Goal: Find specific fact: Find contact information

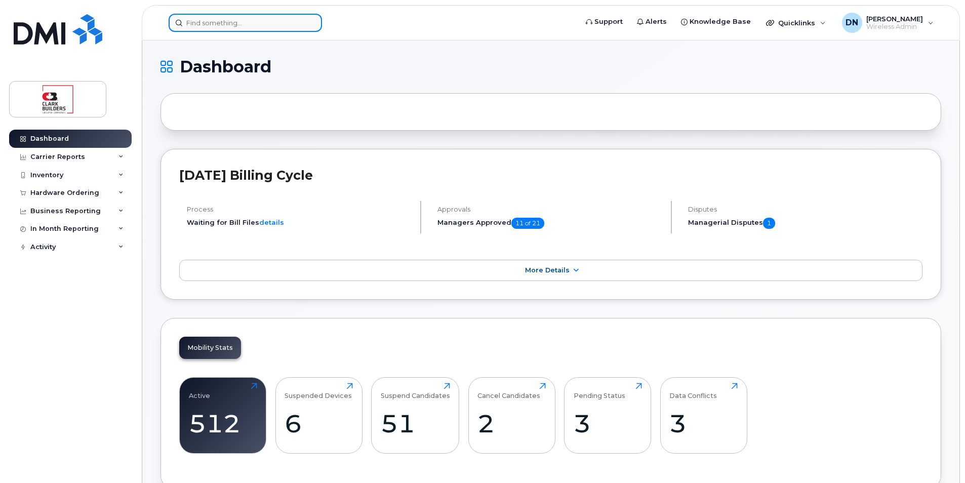
click at [285, 18] on input at bounding box center [245, 23] width 153 height 18
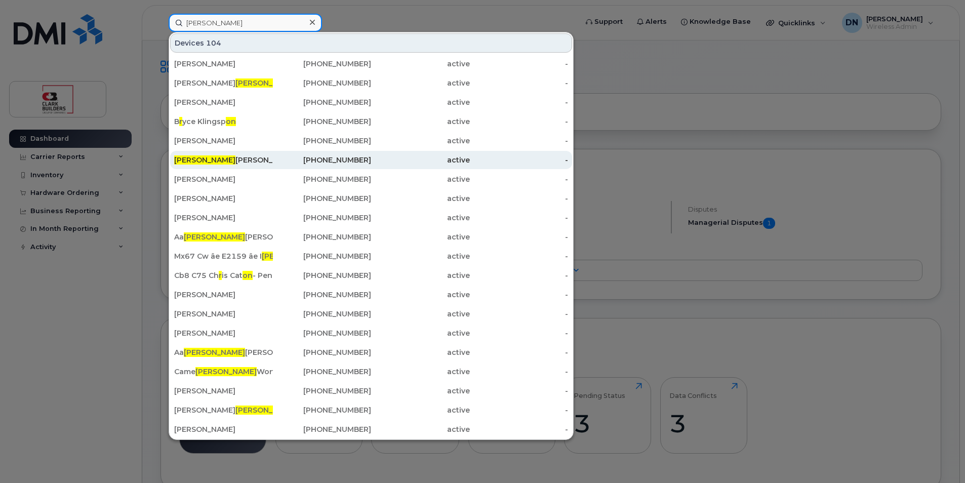
type input "[PERSON_NAME]"
click at [302, 156] on div "[PHONE_NUMBER]" at bounding box center [322, 160] width 99 height 10
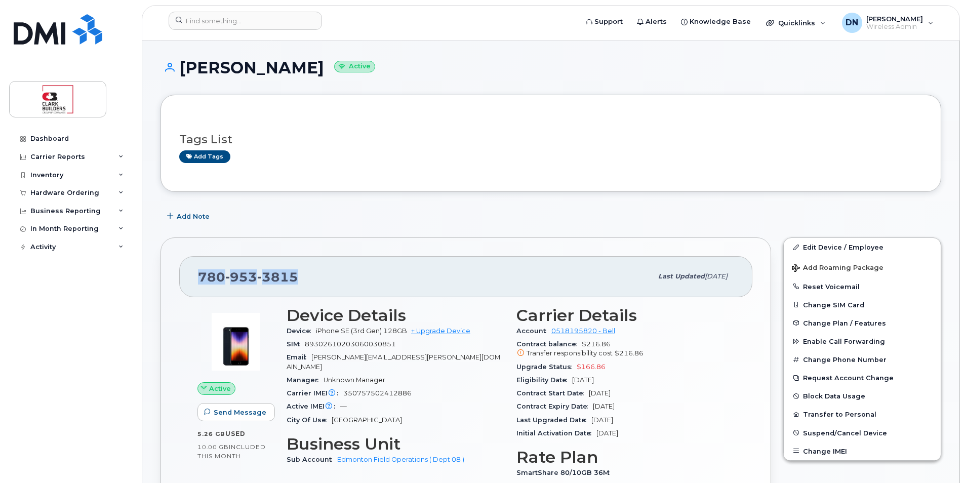
drag, startPoint x: 194, startPoint y: 276, endPoint x: 350, endPoint y: 271, distance: 155.5
click at [350, 271] on div "780 953 3815 Last updated Sep 23, 2025" at bounding box center [465, 276] width 573 height 41
drag, startPoint x: 350, startPoint y: 271, endPoint x: 258, endPoint y: 276, distance: 92.3
click at [258, 276] on span "3815" at bounding box center [277, 276] width 41 height 15
drag, startPoint x: 196, startPoint y: 273, endPoint x: 342, endPoint y: 269, distance: 145.9
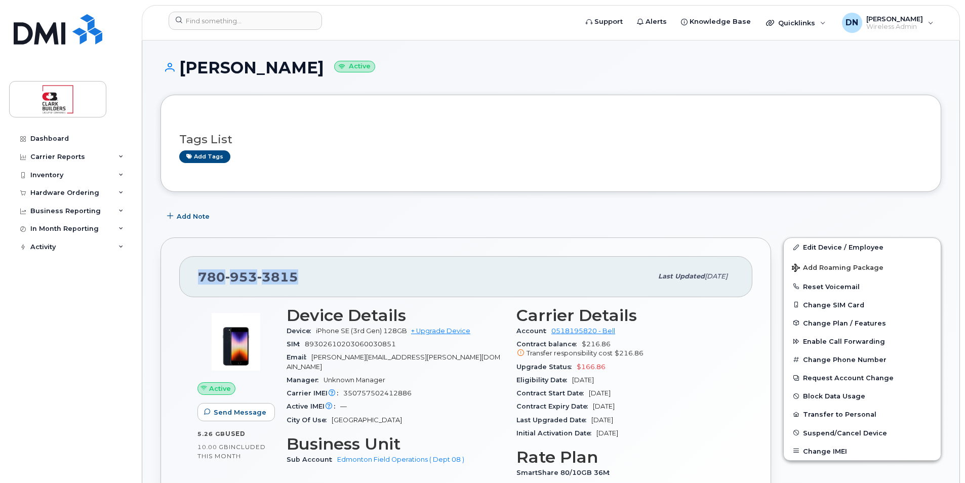
click at [342, 269] on div "780 953 3815 Last updated Sep 23, 2025" at bounding box center [465, 276] width 573 height 41
copy span "780 953 3815"
click at [249, 24] on input at bounding box center [245, 21] width 153 height 18
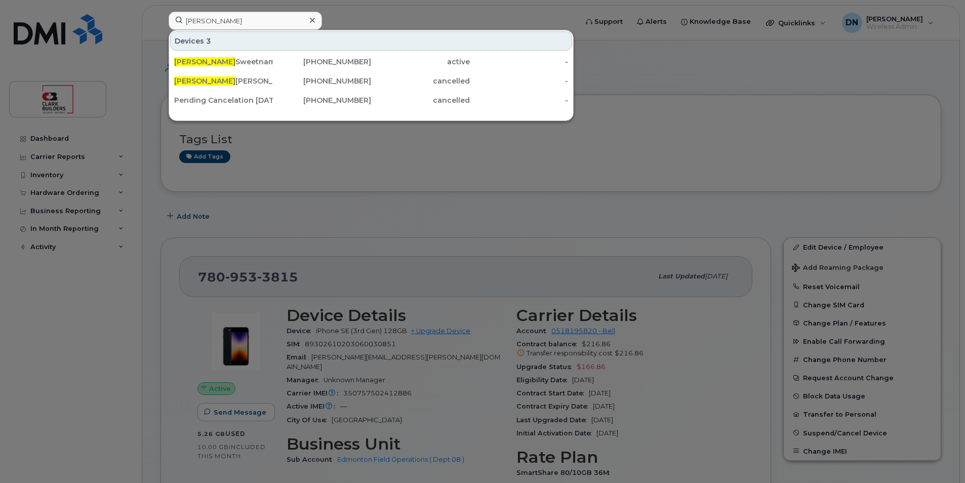
click at [397, 40] on div "Devices 3" at bounding box center [371, 40] width 402 height 19
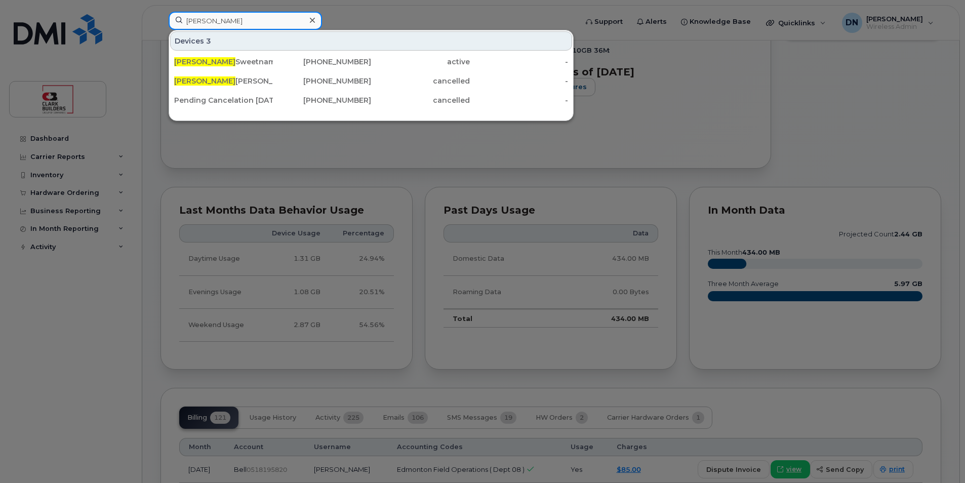
click at [242, 23] on input "morgan" at bounding box center [245, 21] width 153 height 18
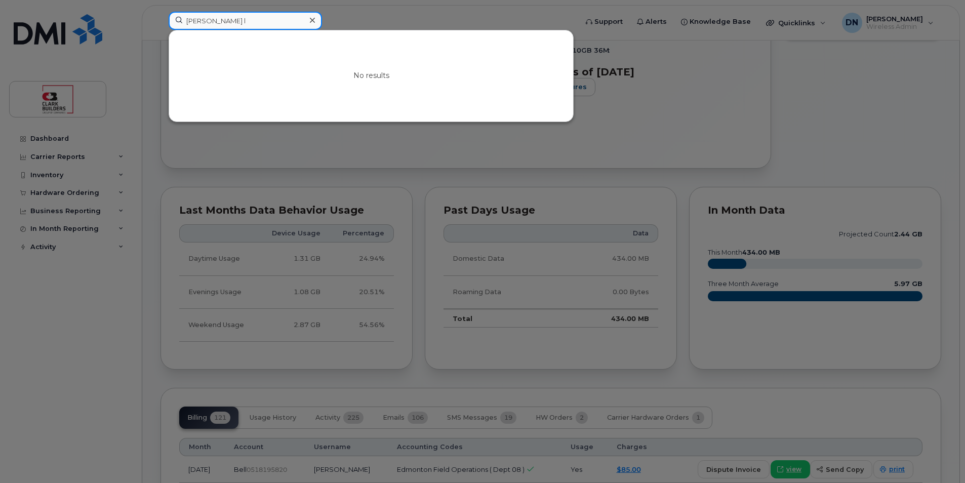
type input "morgan l"
